Goal: Use online tool/utility: Utilize a website feature to perform a specific function

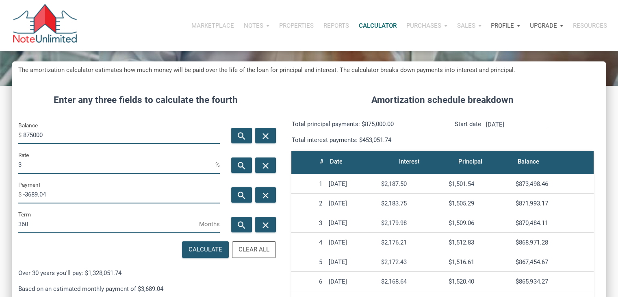
scroll to position [403, 593]
click at [92, 127] on input "875000" at bounding box center [121, 135] width 197 height 18
type input "2"
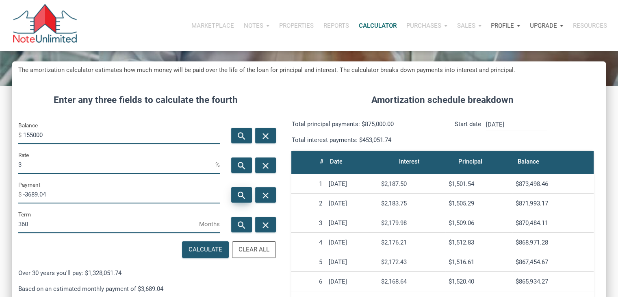
type input "155000"
click at [239, 193] on icon "search" at bounding box center [242, 195] width 10 height 10
type input "-653.49"
click at [102, 159] on input "3" at bounding box center [116, 164] width 197 height 18
type input "1"
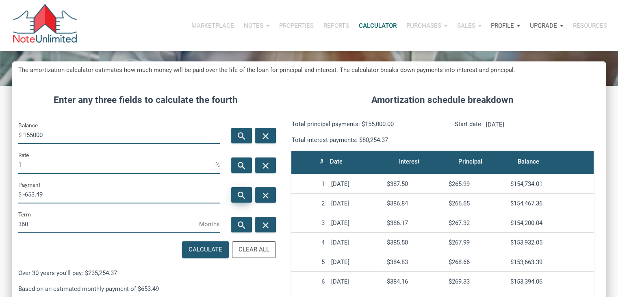
click at [234, 196] on div "search" at bounding box center [241, 194] width 21 height 15
type input "-498.54"
click at [155, 176] on div "Rate 1 %" at bounding box center [119, 165] width 214 height 30
click at [138, 167] on input "1" at bounding box center [116, 164] width 197 height 18
type input "2"
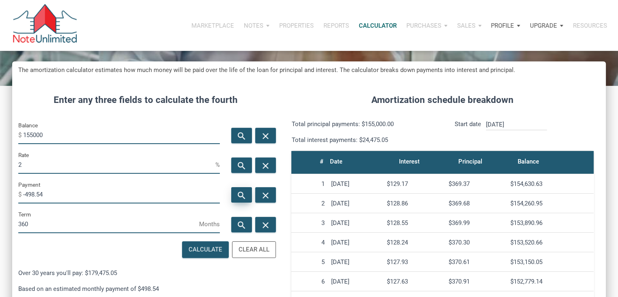
click at [237, 192] on icon "search" at bounding box center [242, 195] width 10 height 10
type input "-572.91"
click at [102, 151] on div "Rate 2 %" at bounding box center [119, 162] width 202 height 24
click at [98, 165] on input "2" at bounding box center [116, 164] width 197 height 18
type input "10"
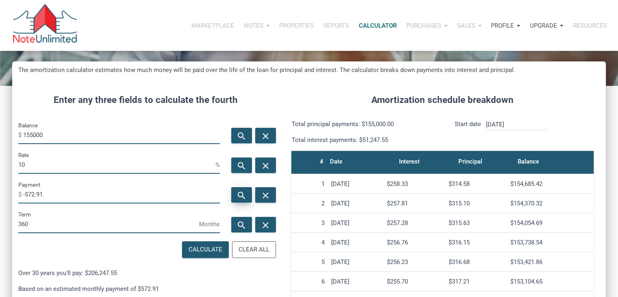
click at [235, 193] on div "search" at bounding box center [241, 194] width 21 height 15
type input "-1360.24"
click at [122, 160] on input "10" at bounding box center [116, 164] width 197 height 18
type input "1"
click at [32, 135] on input "155000" at bounding box center [121, 135] width 197 height 18
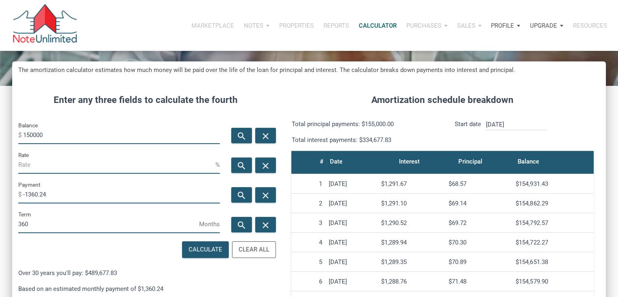
type input "150000"
click at [39, 160] on input "Rate" at bounding box center [116, 164] width 197 height 18
type input "4"
click at [234, 189] on div "search" at bounding box center [241, 194] width 21 height 15
type input "-716.12"
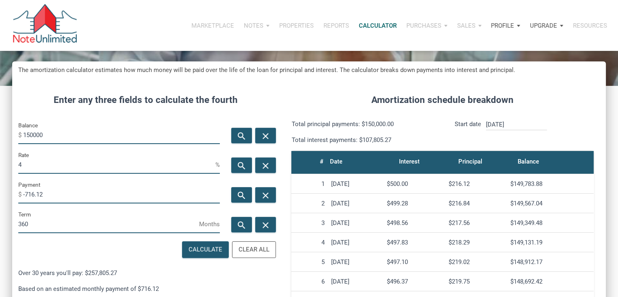
click at [168, 169] on input "4" at bounding box center [116, 164] width 197 height 18
type input "5"
click at [236, 189] on div "search" at bounding box center [241, 194] width 21 height 15
type input "-805.23"
click at [86, 132] on input "150000" at bounding box center [121, 135] width 197 height 18
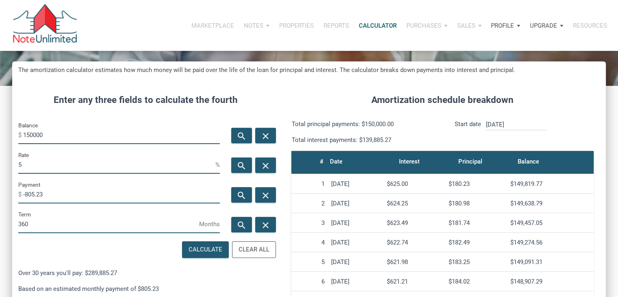
click at [86, 132] on input "150000" at bounding box center [121, 135] width 197 height 18
type input "155000"
click at [245, 197] on icon "search" at bounding box center [242, 195] width 10 height 10
type input "-832.07"
